Goal: Task Accomplishment & Management: Use online tool/utility

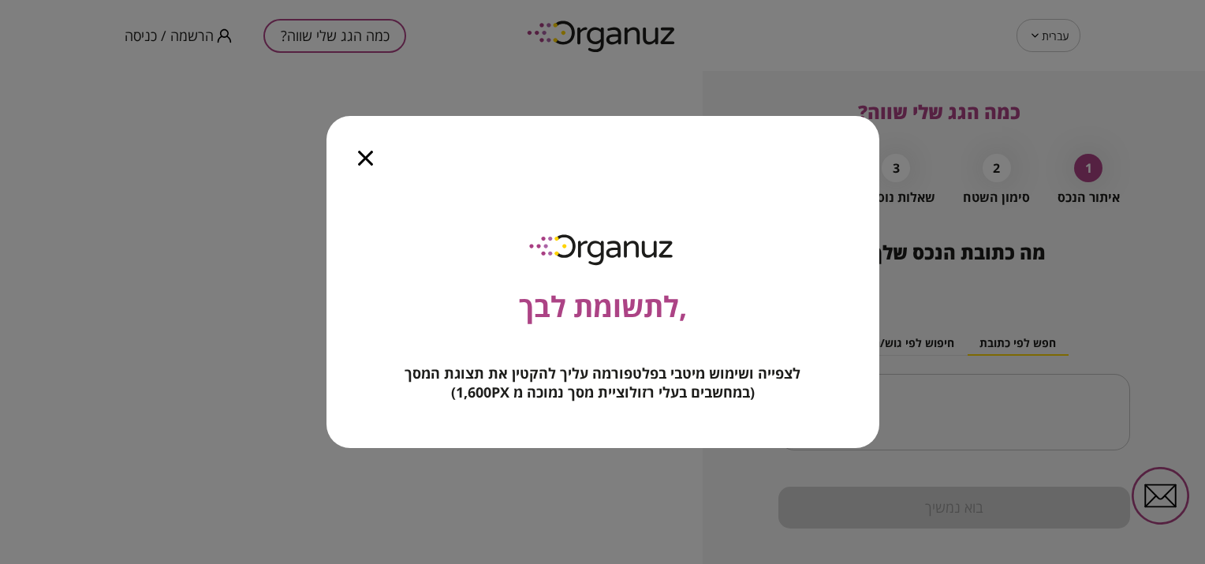
click at [361, 156] on icon "button" at bounding box center [365, 158] width 15 height 15
click at [363, 152] on icon "button" at bounding box center [365, 158] width 15 height 15
click at [361, 151] on icon "button" at bounding box center [365, 158] width 15 height 15
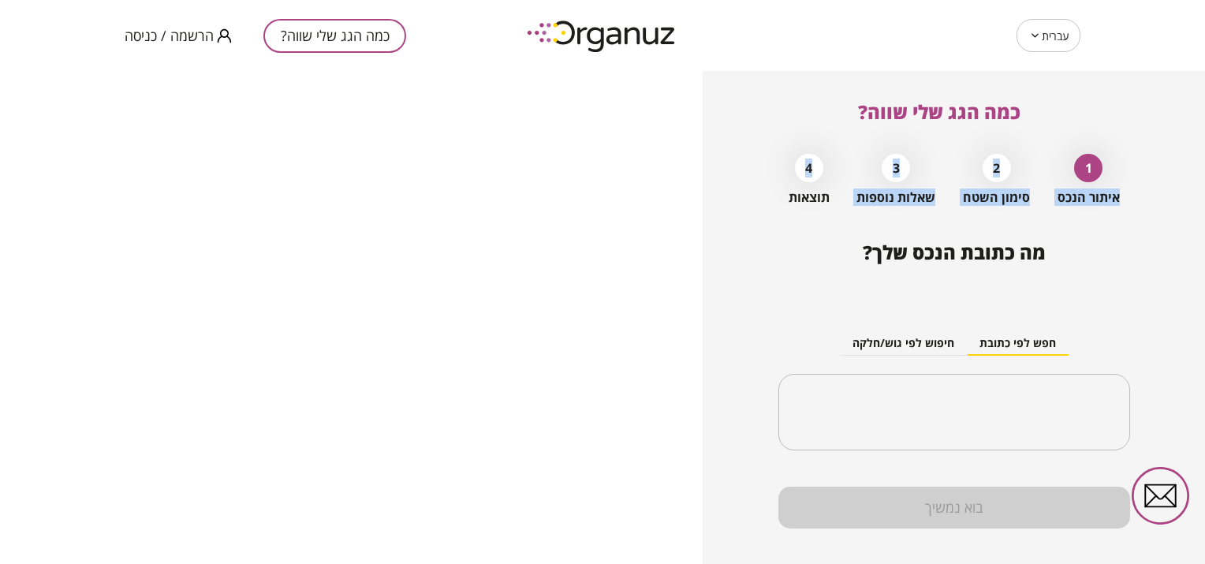
drag, startPoint x: 742, startPoint y: 166, endPoint x: 1133, endPoint y: 163, distance: 391.2
click at [1133, 163] on div "כמה הגג שלי שווה? 1 איתור הנכס 2 סימון השטח 3 שאלות נוספות 4 תוצאות מה כתובת הנ…" at bounding box center [954, 317] width 502 height 493
click at [720, 308] on div "כמה הגג שלי שווה? 1 איתור הנכס 2 סימון השטח 3 שאלות נוספות 4 תוצאות מה כתובת הנ…" at bounding box center [954, 317] width 502 height 493
drag, startPoint x: 723, startPoint y: 202, endPoint x: 1205, endPoint y: 188, distance: 482.1
click at [1204, 188] on html "עברית ** ​ כמה הגג שלי שווה? הרשמה / כניסה כמה הגג שלי שווה? 1 איתור הנכס 2 סימ…" at bounding box center [602, 282] width 1205 height 564
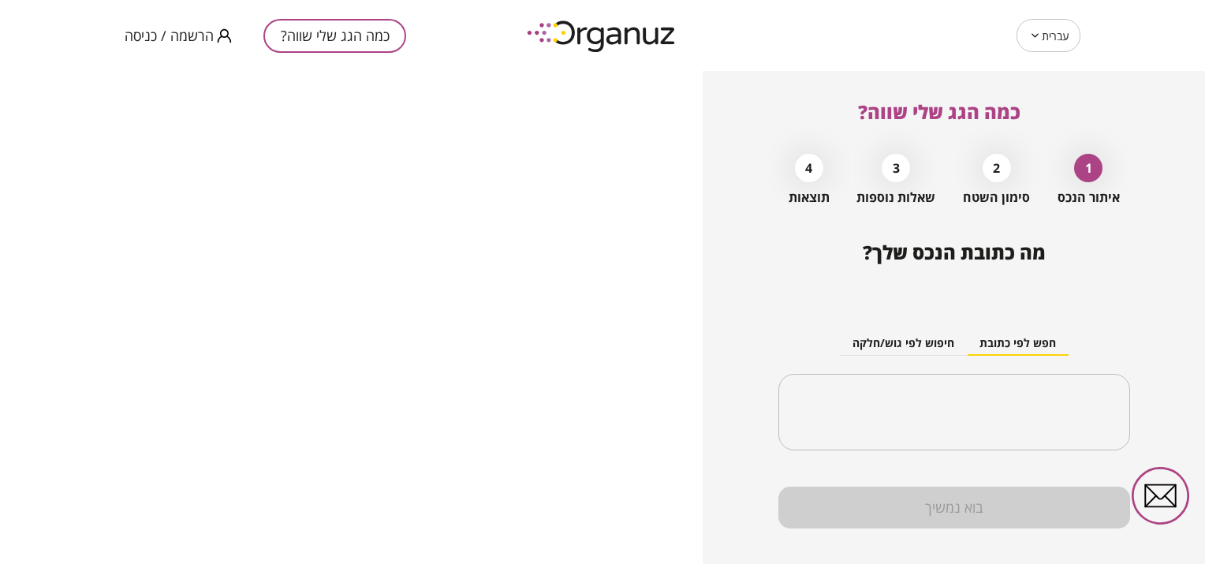
click at [1111, 264] on div "מה כתובת הנכס שלך? חפש לפי כתובת חיפוש לפי גוש/חלקה ​" at bounding box center [954, 352] width 352 height 222
click at [976, 256] on span "מה כתובת הנכס שלך?" at bounding box center [954, 252] width 183 height 26
click at [1099, 258] on div "מה כתובת הנכס שלך? חפש לפי כתובת חיפוש לפי גוש/חלקה ​" at bounding box center [954, 352] width 352 height 222
